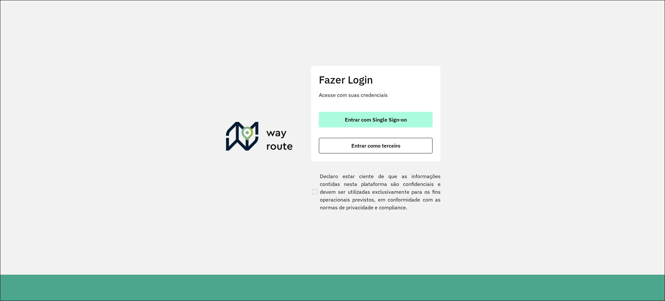
click at [343, 114] on button "Entrar com Single Sign-on" at bounding box center [376, 120] width 114 height 16
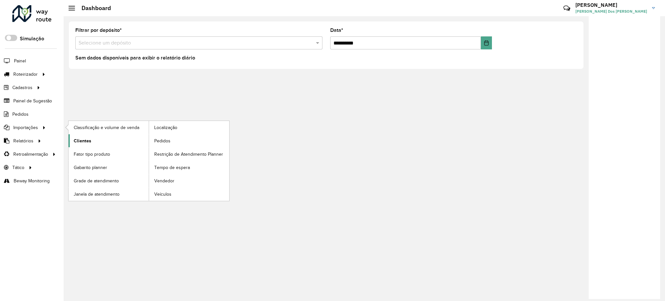
click at [79, 139] on span "Clientes" at bounding box center [83, 140] width 18 height 7
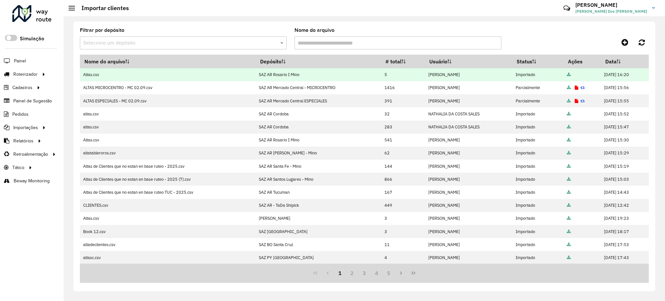
click at [290, 73] on td "SAZ AR Rosario I Mino" at bounding box center [319, 74] width 126 height 13
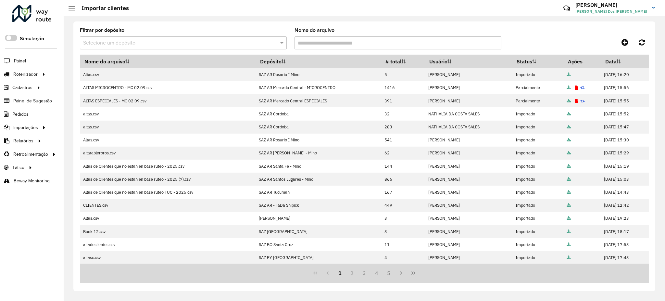
click at [182, 43] on input "text" at bounding box center [176, 43] width 187 height 8
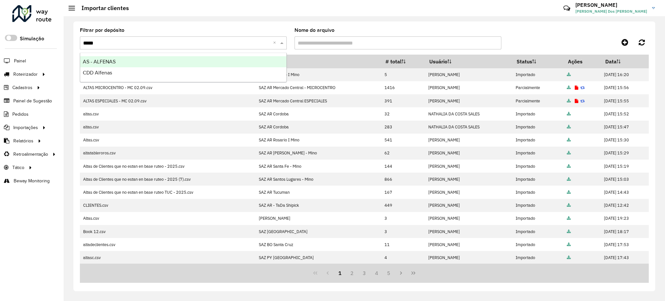
type input "******"
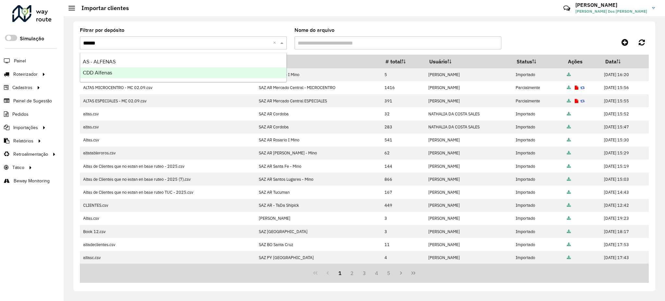
click at [178, 71] on div "CDD Alfenas" at bounding box center [183, 72] width 206 height 11
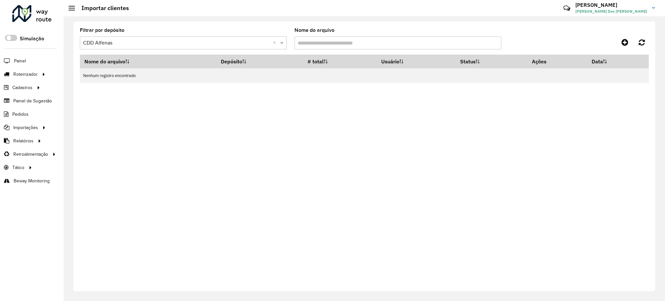
click at [145, 43] on input "text" at bounding box center [176, 43] width 187 height 8
